Goal: Information Seeking & Learning: Learn about a topic

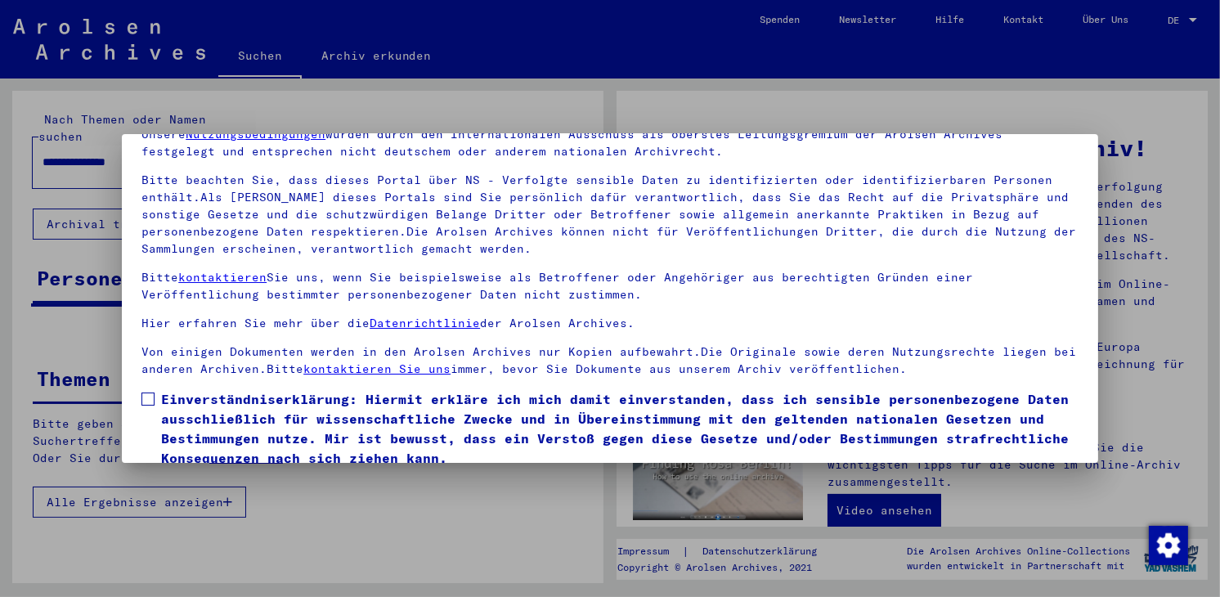
scroll to position [141, 0]
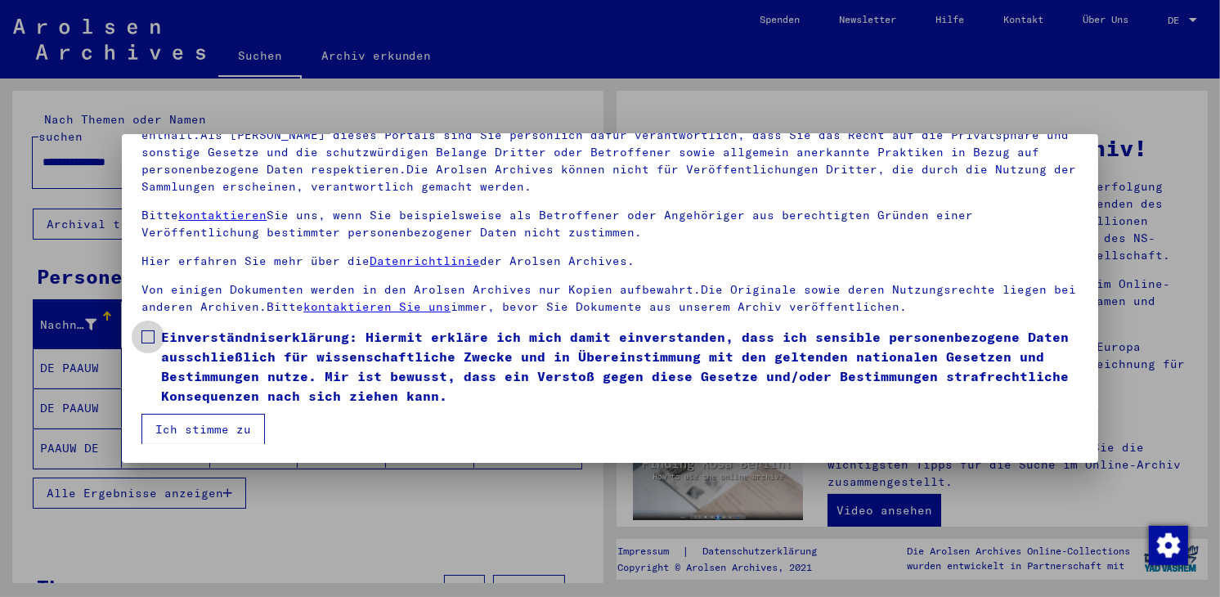
click at [147, 336] on span at bounding box center [148, 336] width 13 height 13
click at [209, 421] on button "Ich stimme zu" at bounding box center [204, 429] width 124 height 31
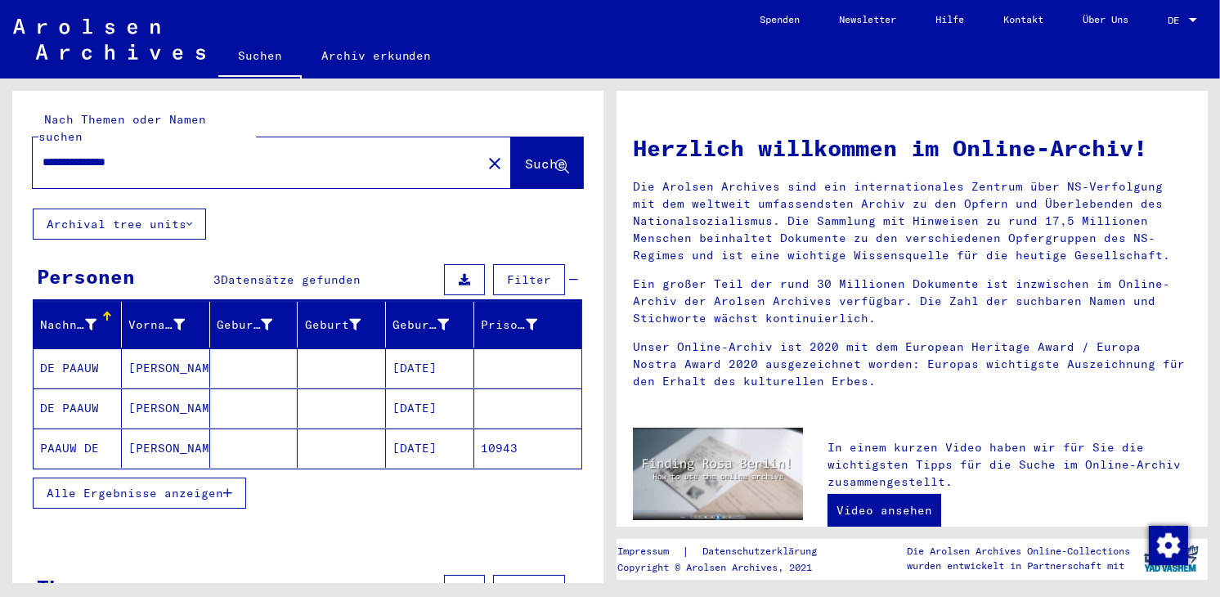
click at [423, 348] on mat-cell "[DATE]" at bounding box center [430, 367] width 88 height 39
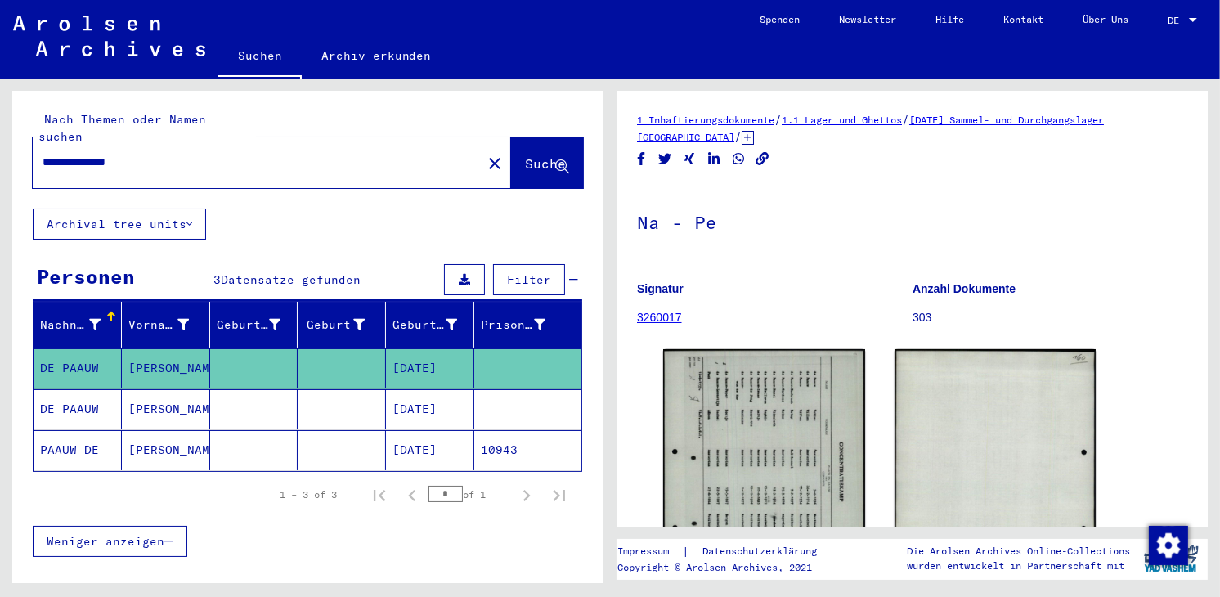
click at [445, 389] on mat-cell "[DATE]" at bounding box center [430, 409] width 88 height 40
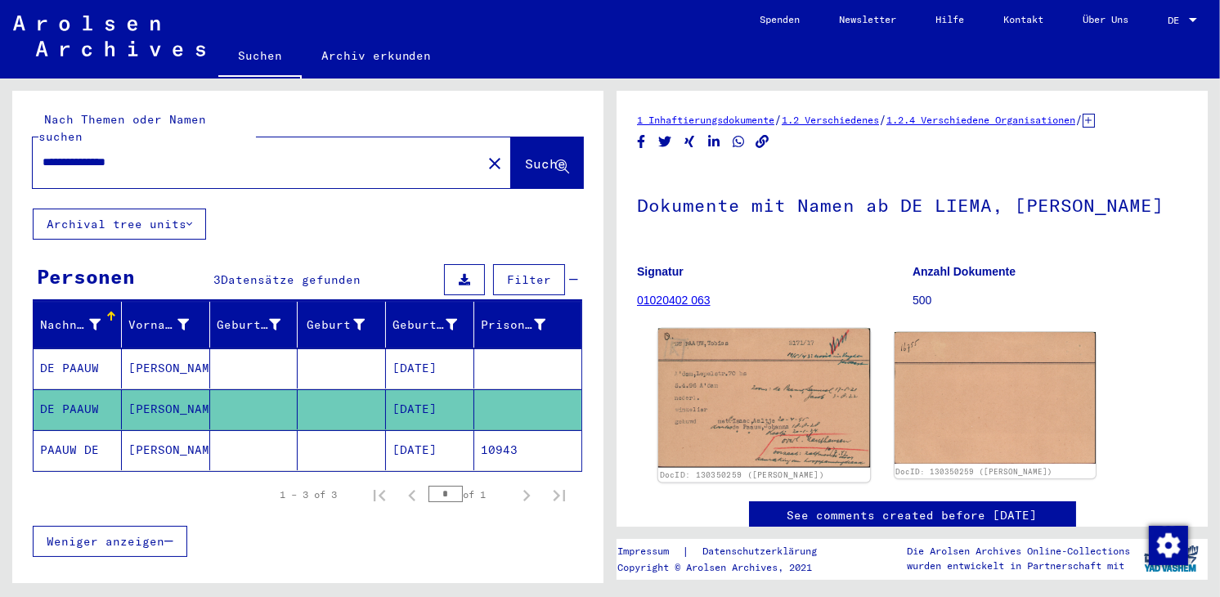
click at [721, 416] on img at bounding box center [764, 398] width 212 height 139
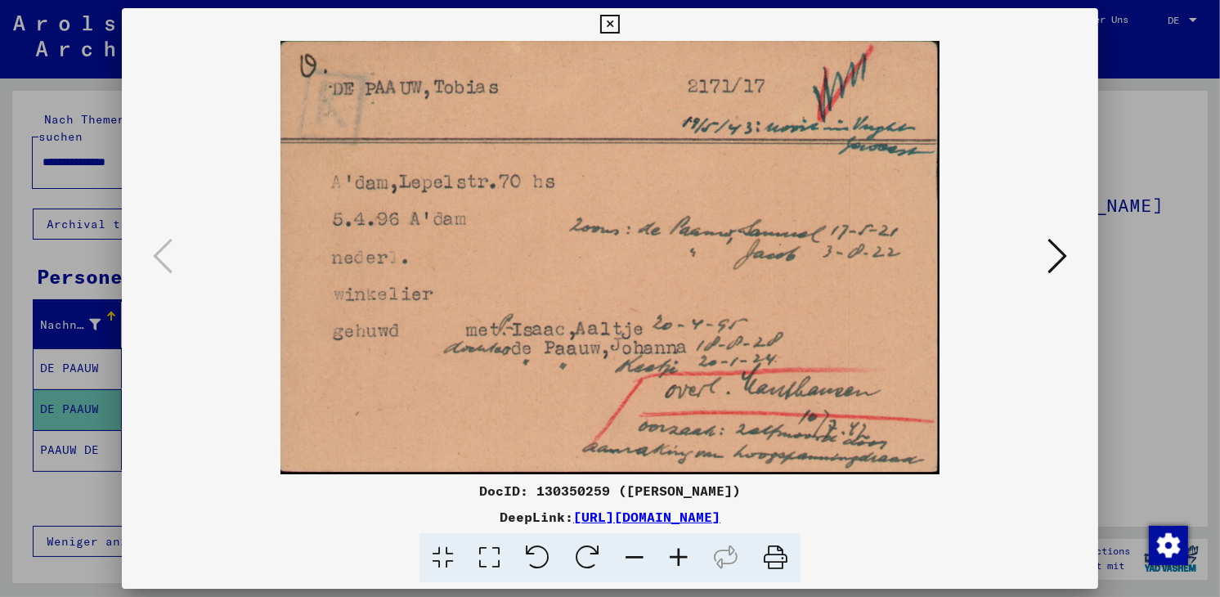
click at [1059, 253] on icon at bounding box center [1058, 255] width 20 height 39
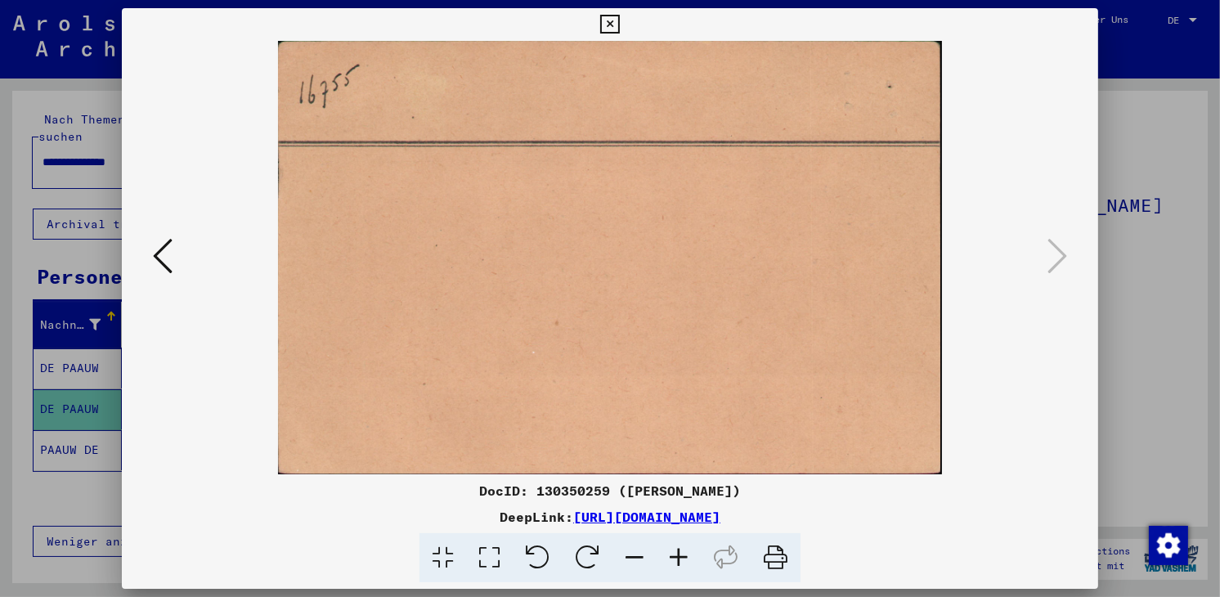
click at [613, 20] on icon at bounding box center [609, 25] width 19 height 20
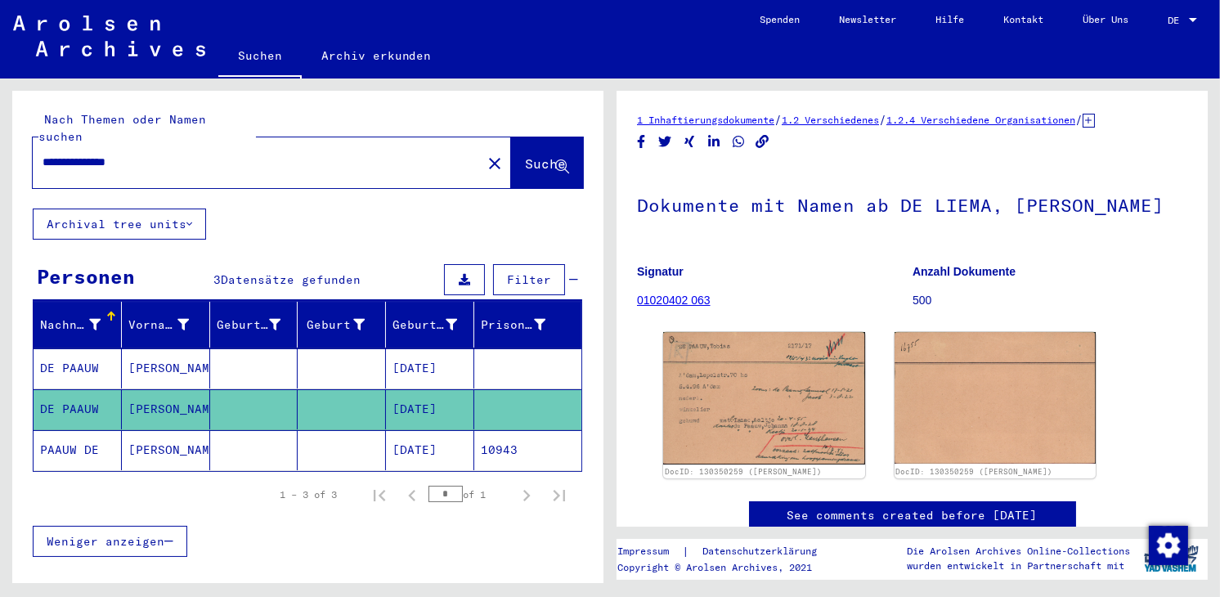
click at [432, 432] on mat-cell "[DATE]" at bounding box center [430, 450] width 88 height 40
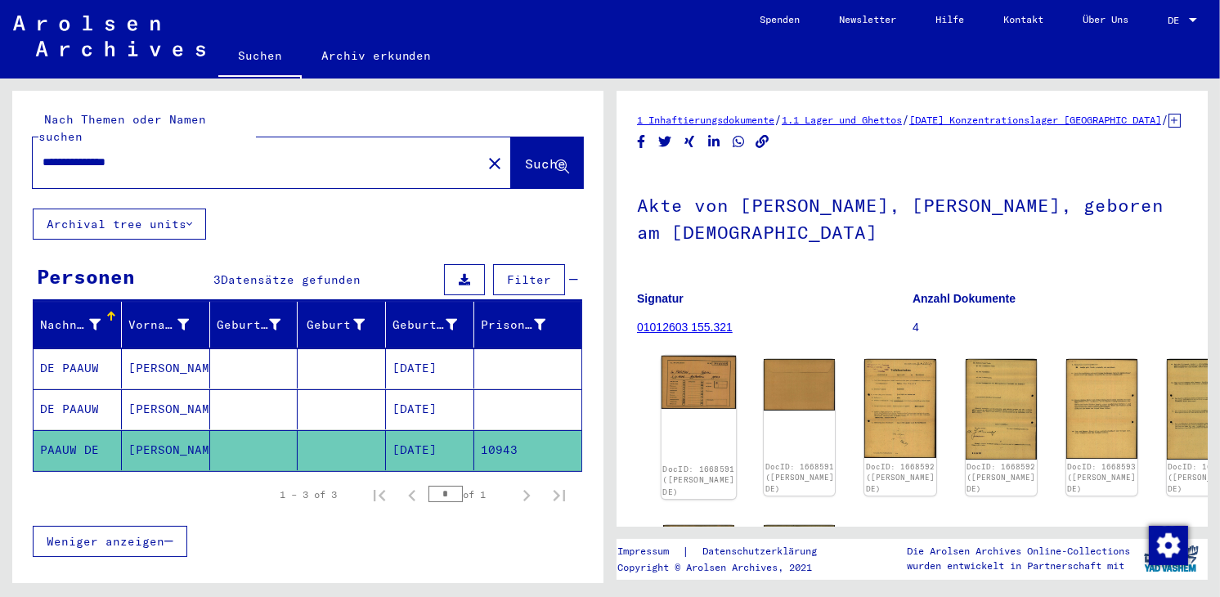
click at [679, 369] on img at bounding box center [699, 382] width 75 height 53
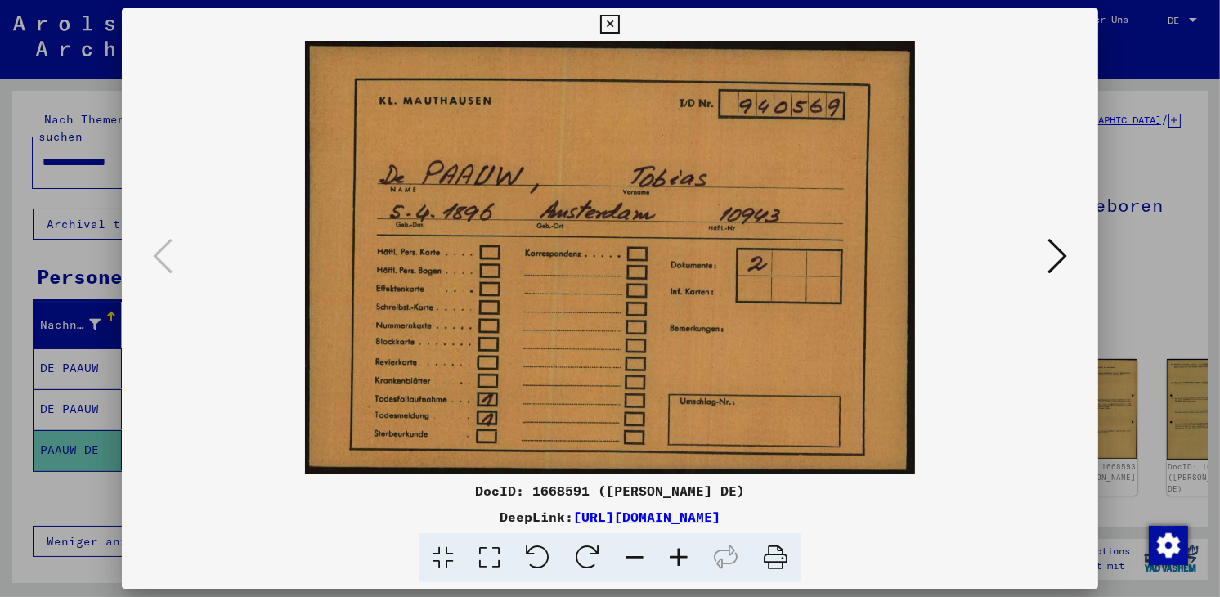
click at [1062, 248] on icon at bounding box center [1058, 255] width 20 height 39
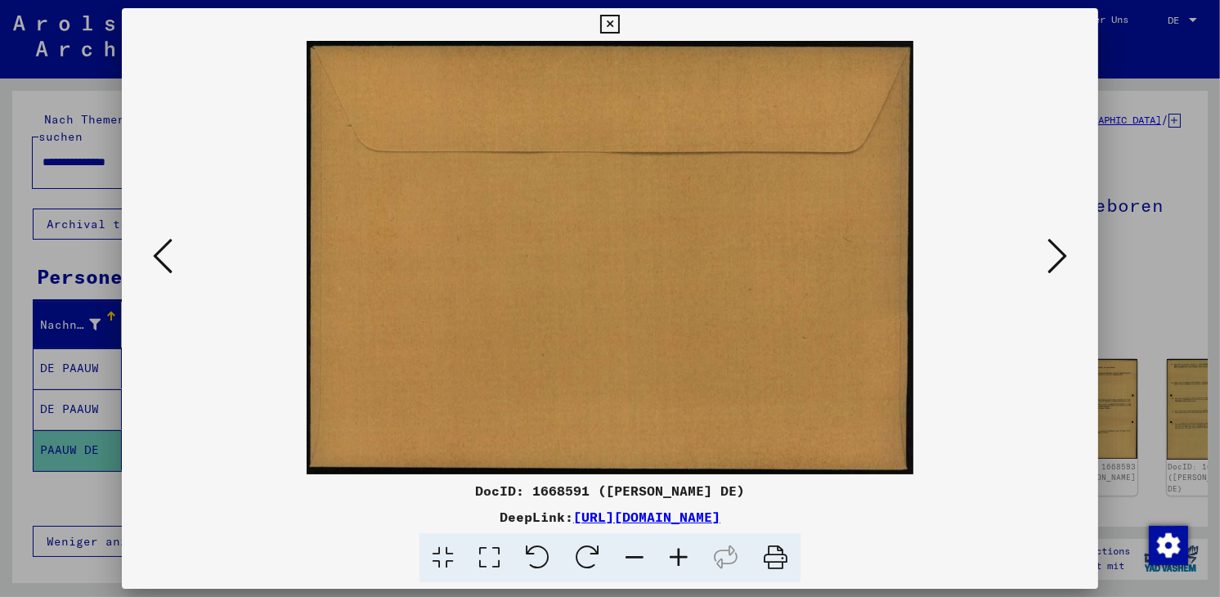
click at [611, 21] on icon at bounding box center [609, 25] width 19 height 20
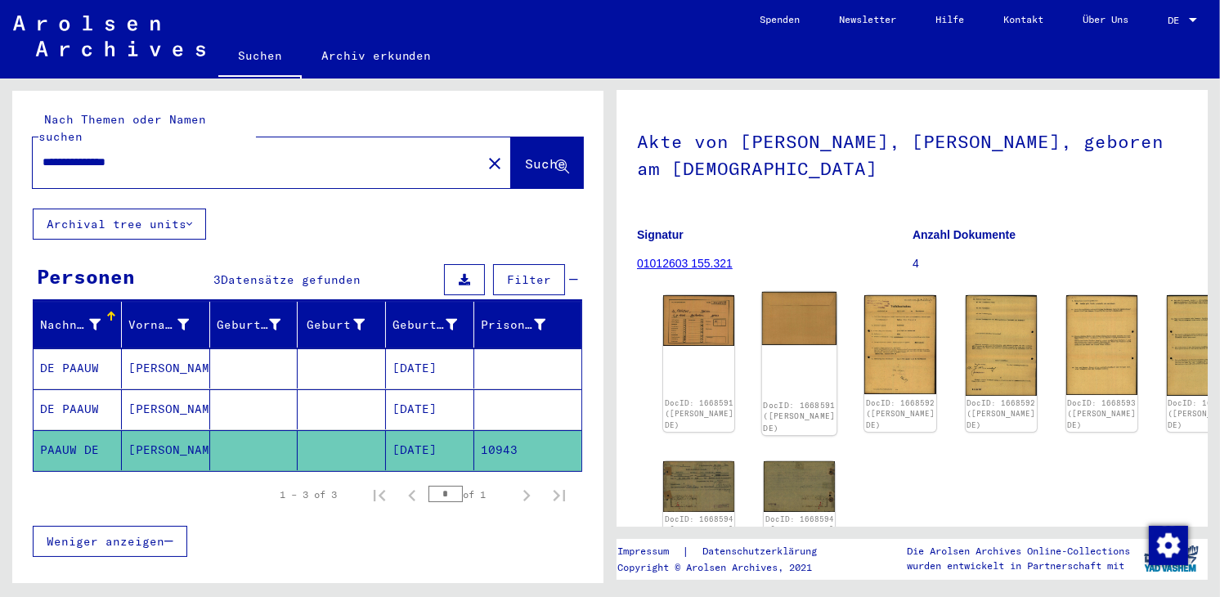
scroll to position [164, 0]
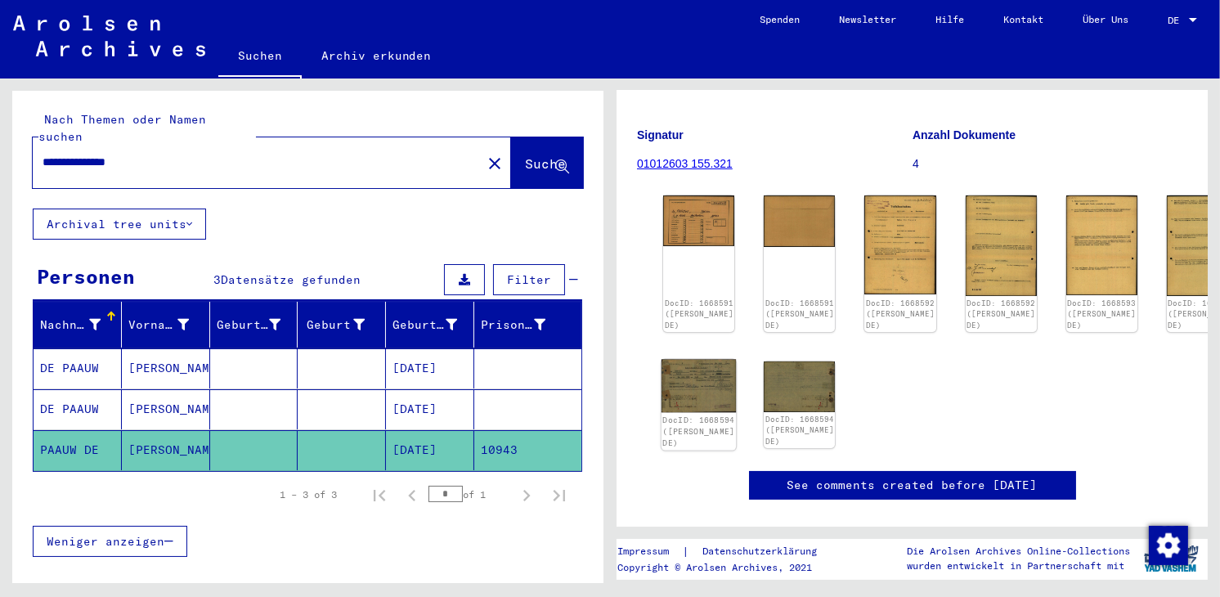
click at [699, 359] on img at bounding box center [699, 385] width 75 height 53
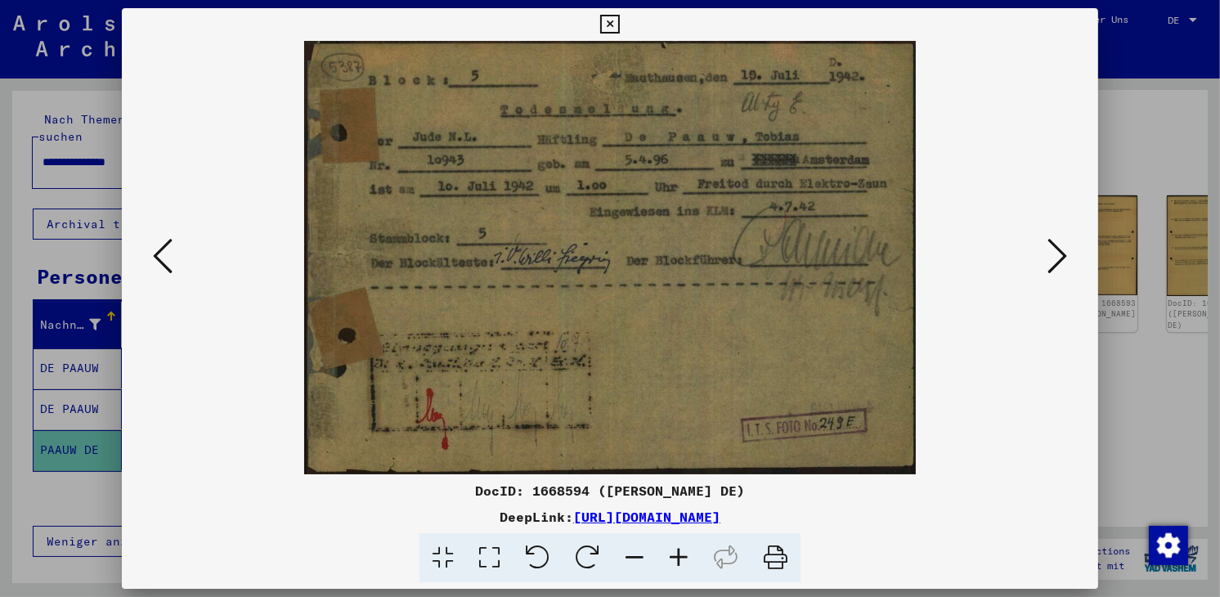
click at [682, 555] on icon at bounding box center [679, 558] width 44 height 50
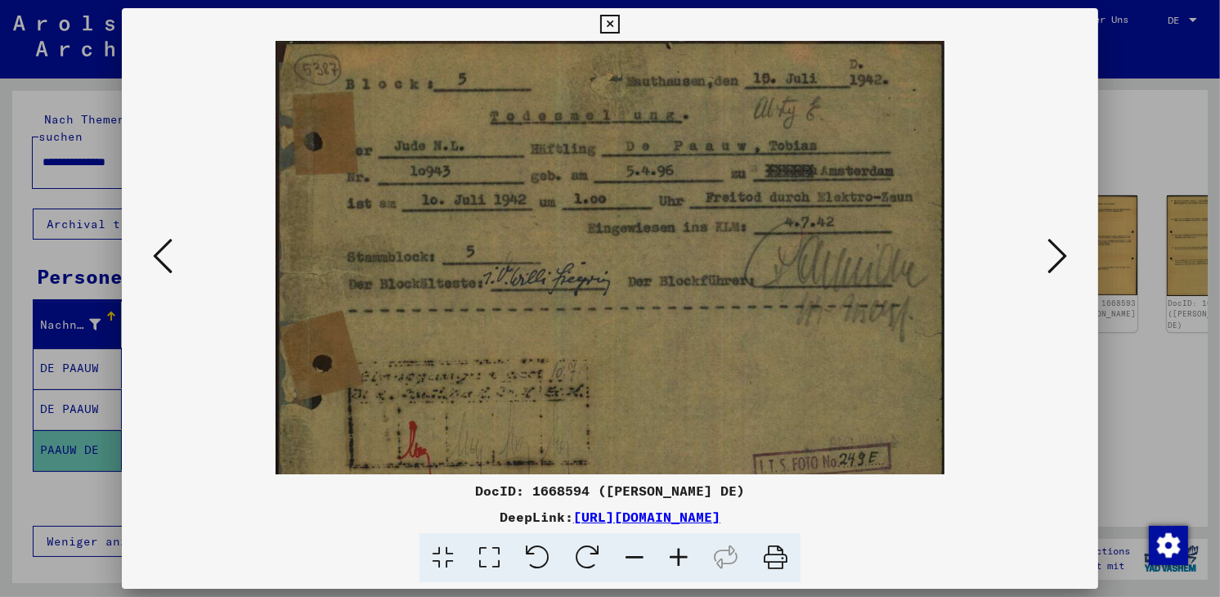
click at [682, 555] on icon at bounding box center [679, 558] width 44 height 50
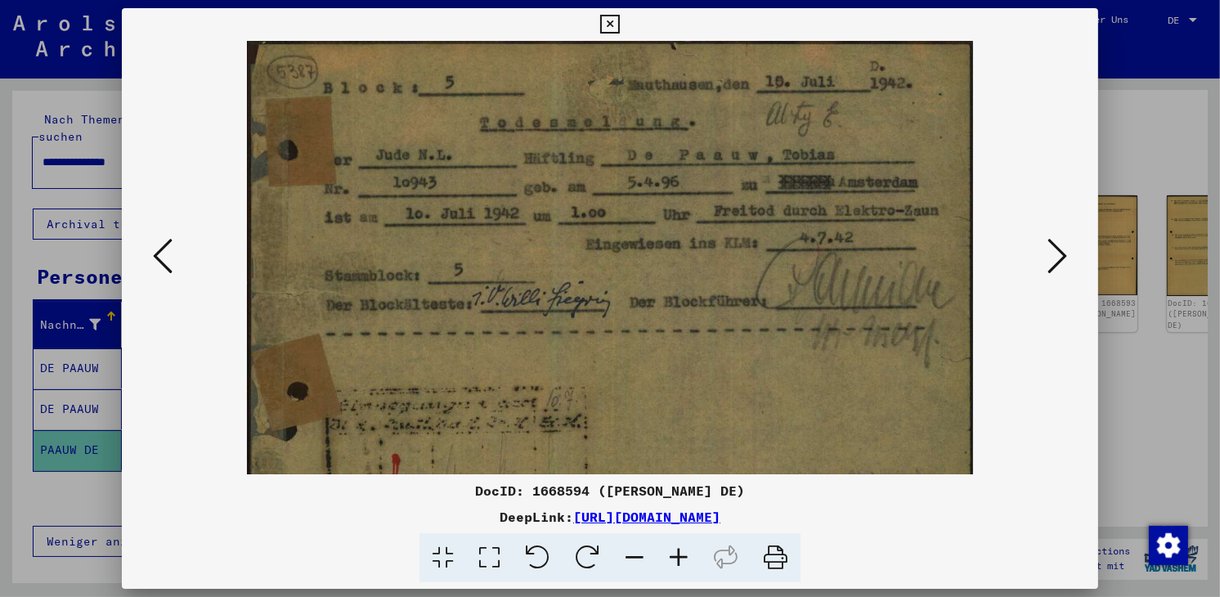
click at [1057, 243] on icon at bounding box center [1058, 255] width 20 height 39
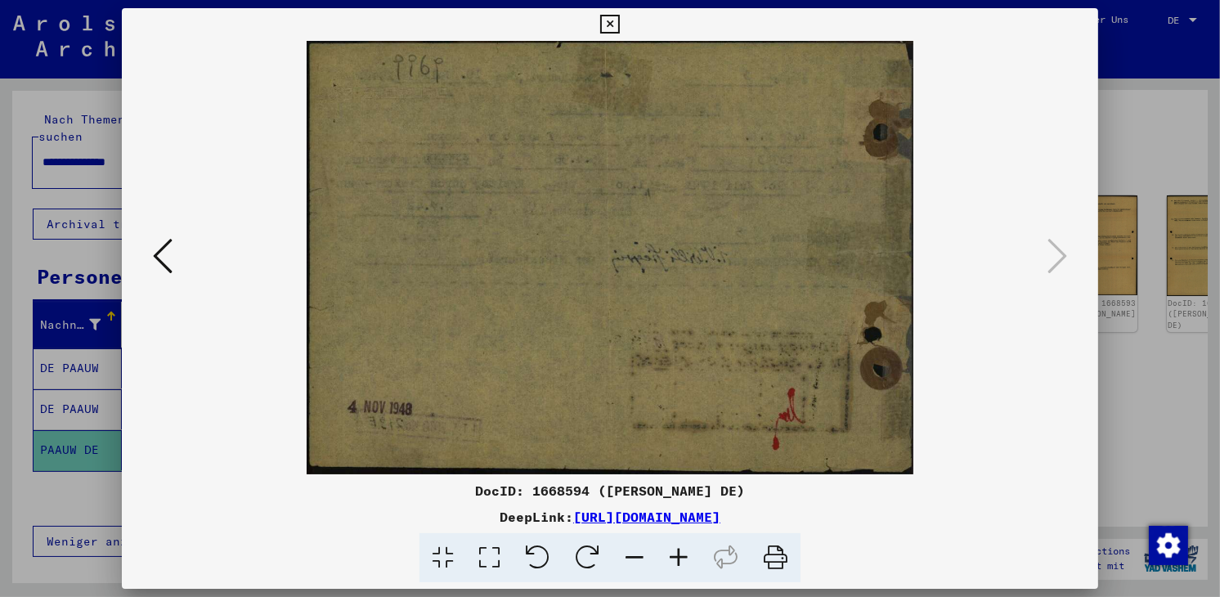
click at [613, 29] on icon at bounding box center [609, 25] width 19 height 20
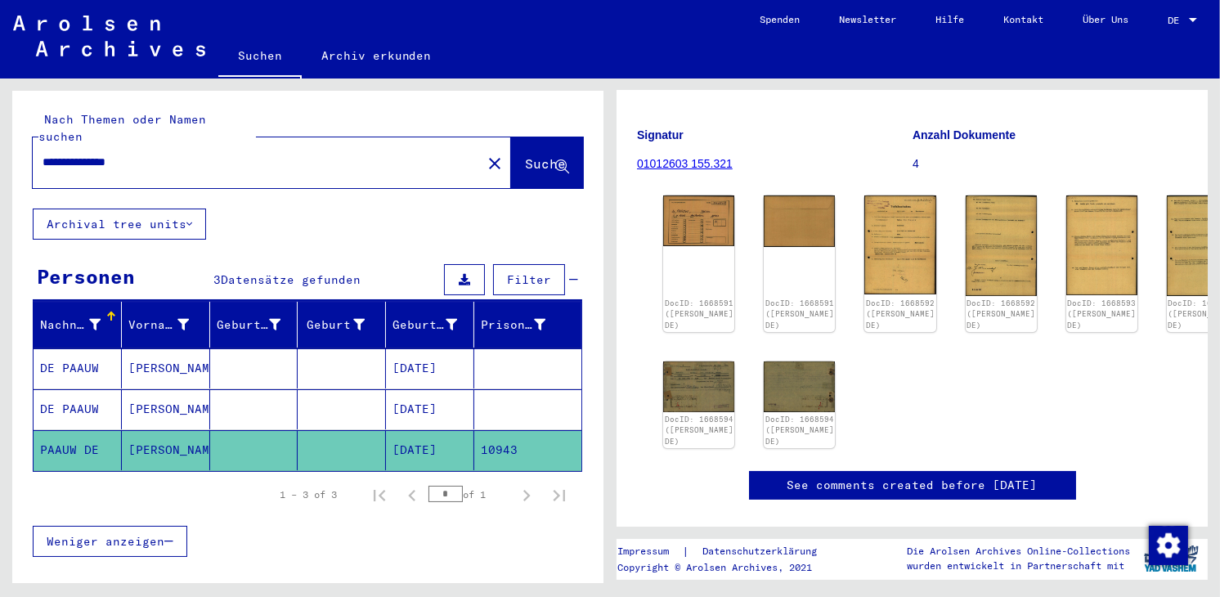
click at [440, 348] on mat-cell "[DATE]" at bounding box center [430, 368] width 88 height 40
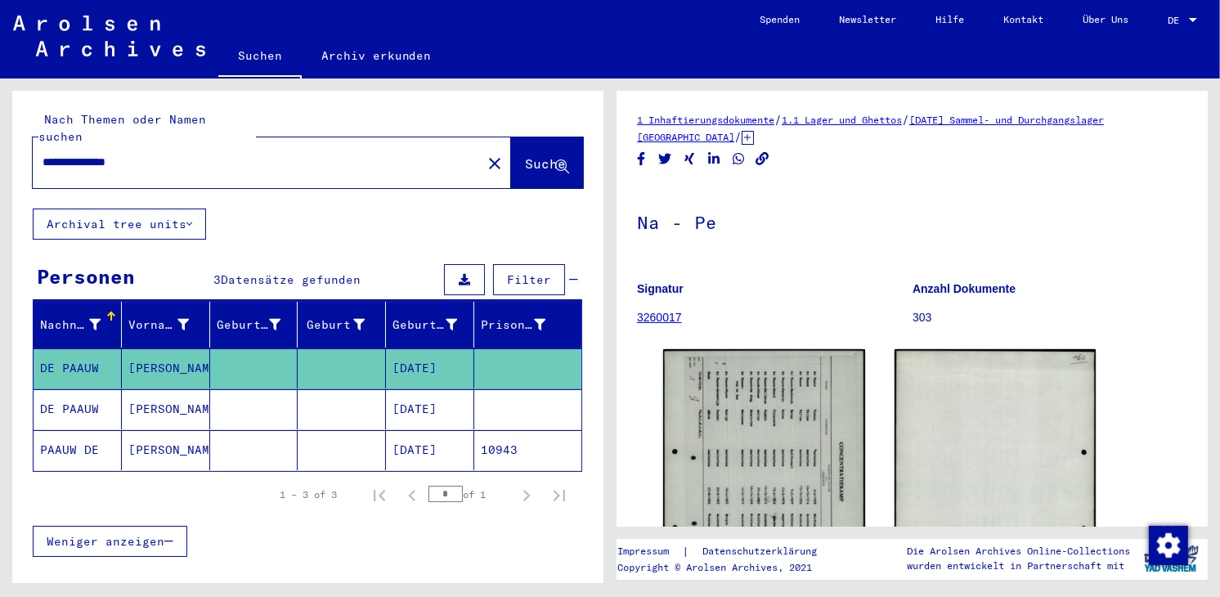
click at [458, 392] on mat-cell "[DATE]" at bounding box center [430, 409] width 88 height 40
